Goal: Information Seeking & Learning: Learn about a topic

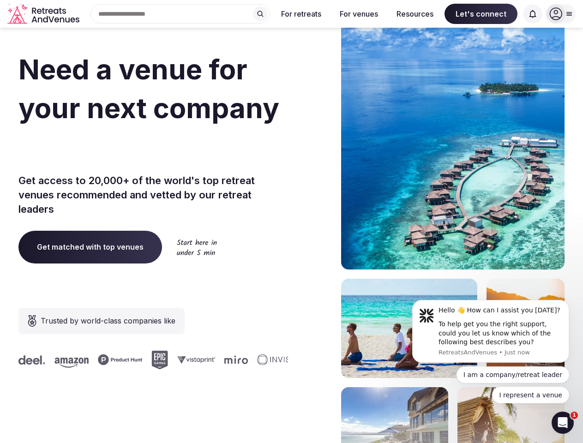
click at [291, 222] on div "Need a venue for your next company offsite? Get access to 20,000+ of the world'…" at bounding box center [291, 276] width 546 height 556
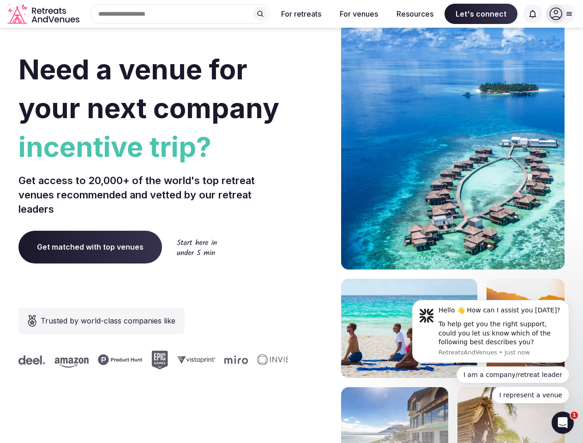
click at [181, 14] on div "Search Popular Destinations [GEOGRAPHIC_DATA], [GEOGRAPHIC_DATA] [GEOGRAPHIC_DA…" at bounding box center [176, 13] width 187 height 19
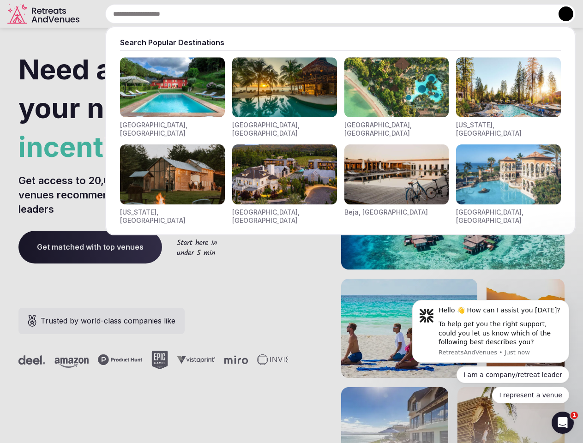
click at [260, 14] on input "text" at bounding box center [340, 13] width 470 height 19
click at [301, 14] on input "text" at bounding box center [340, 13] width 470 height 19
click at [359, 14] on input "text" at bounding box center [340, 13] width 470 height 19
click at [415, 14] on input "text" at bounding box center [340, 13] width 470 height 19
click at [481, 14] on input "text" at bounding box center [340, 13] width 470 height 19
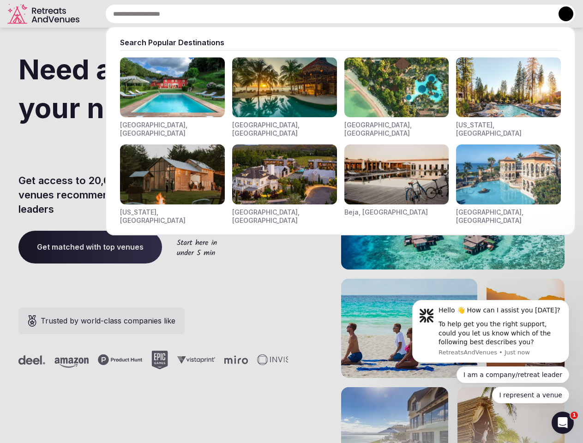
click at [533, 14] on input "text" at bounding box center [340, 13] width 470 height 19
click at [561, 14] on button at bounding box center [566, 13] width 15 height 15
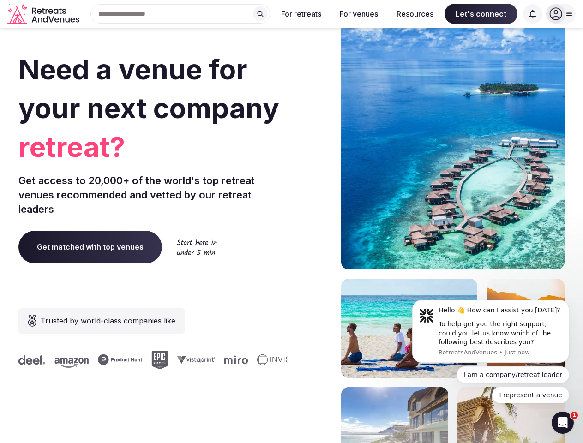
click at [491, 331] on div "To help get you the right support, could you let us know which of the following…" at bounding box center [501, 333] width 124 height 27
